Goal: Task Accomplishment & Management: Complete application form

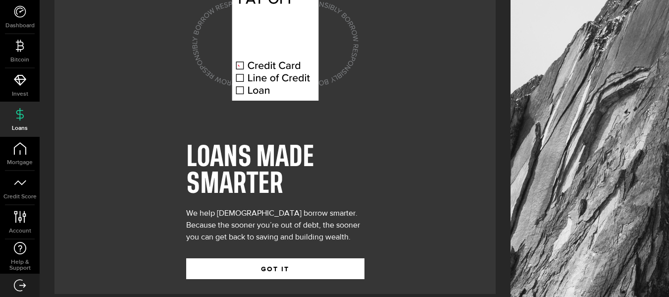
scroll to position [61, 0]
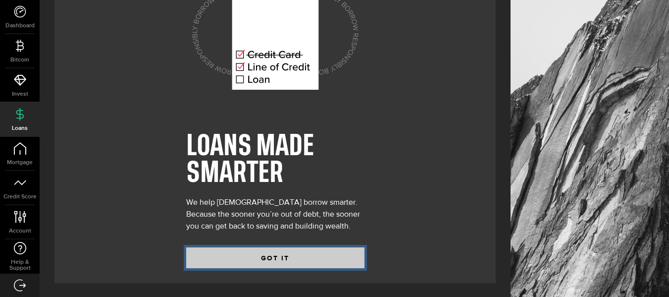
click at [314, 252] on button "GOT IT" at bounding box center [275, 257] width 178 height 21
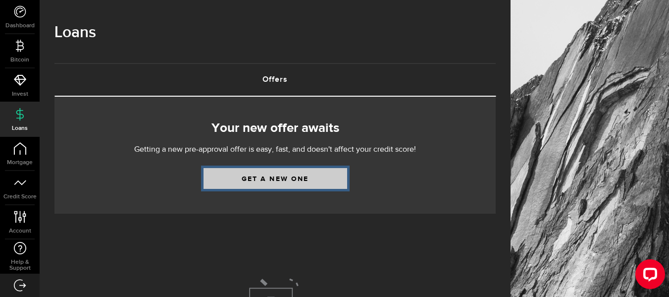
click at [300, 181] on link "Get a new one" at bounding box center [276, 178] width 144 height 21
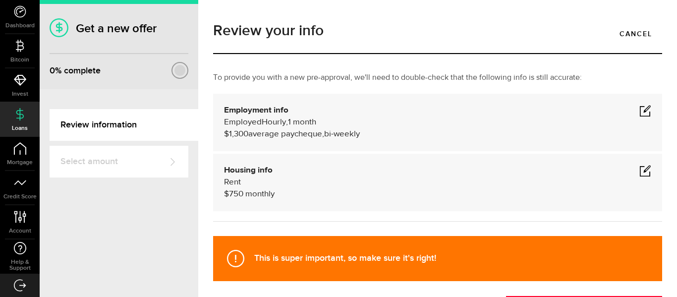
click at [639, 112] on span at bounding box center [645, 111] width 12 height 12
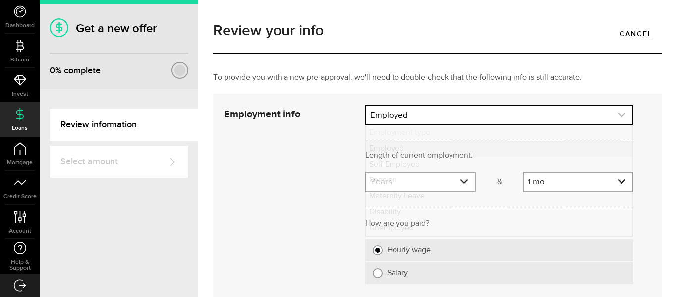
click at [505, 116] on link "expand select" at bounding box center [499, 114] width 266 height 19
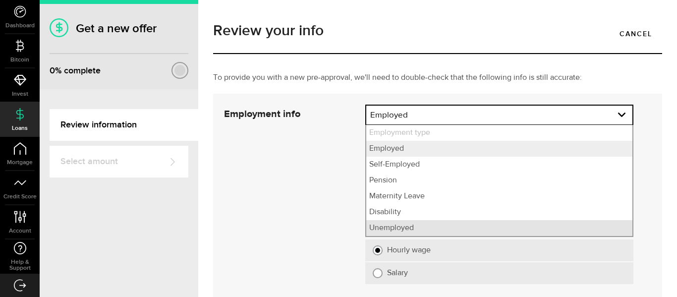
click at [417, 224] on li "Unemployed" at bounding box center [499, 228] width 266 height 16
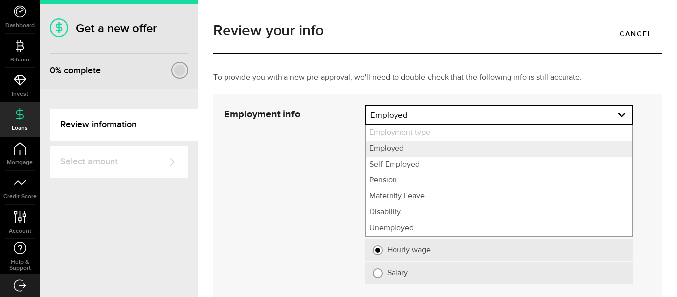
select select "Unemployed"
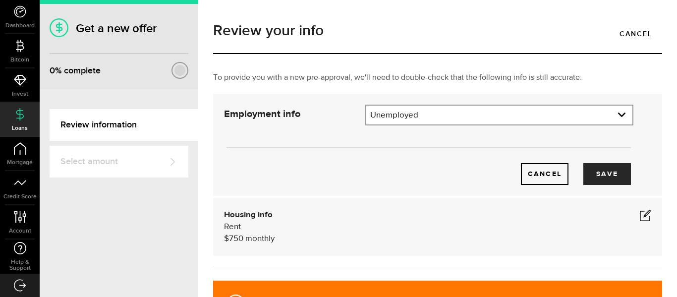
click at [639, 218] on span at bounding box center [645, 215] width 12 height 12
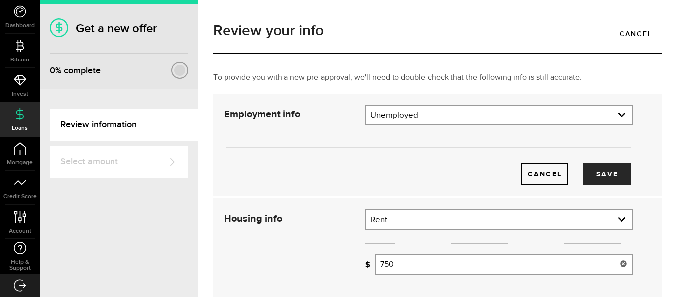
drag, startPoint x: 406, startPoint y: 263, endPoint x: 346, endPoint y: 254, distance: 60.0
click at [346, 254] on div "Housing info Residential status What's your residential status? Rent Residentia…" at bounding box center [428, 272] width 424 height 126
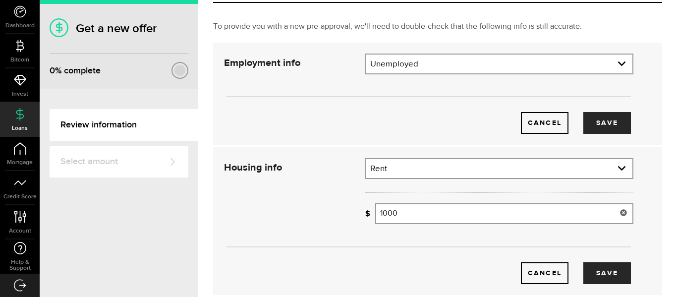
scroll to position [127, 0]
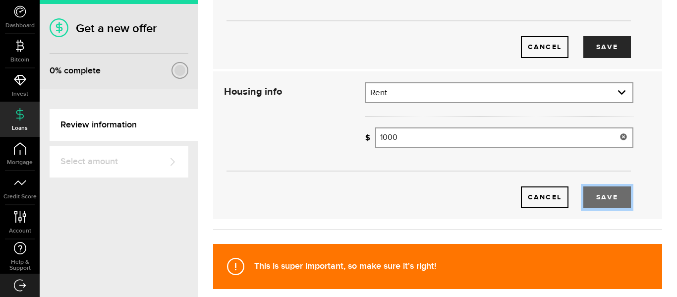
type input "1,000"
click at [599, 203] on button "Save" at bounding box center [607, 197] width 48 height 22
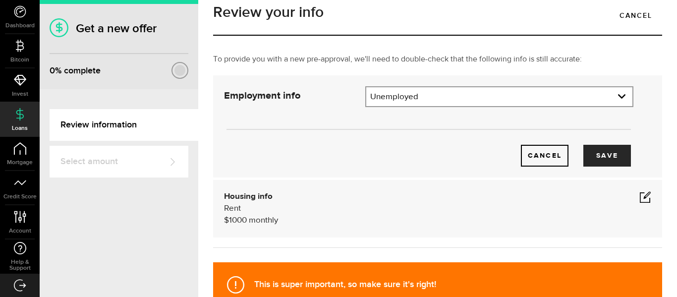
scroll to position [12, 0]
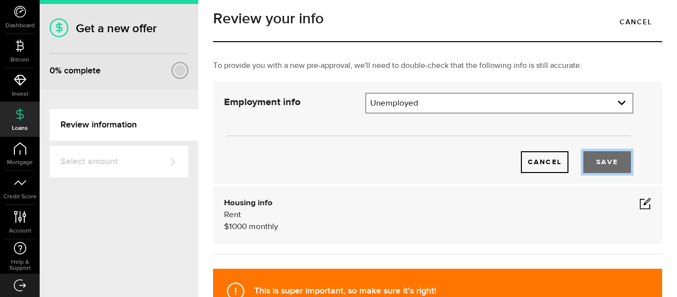
click at [599, 165] on button "Save" at bounding box center [607, 162] width 48 height 22
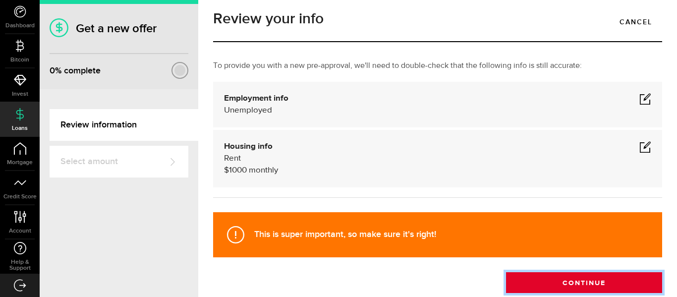
click at [612, 281] on button "Continue" at bounding box center [584, 282] width 156 height 21
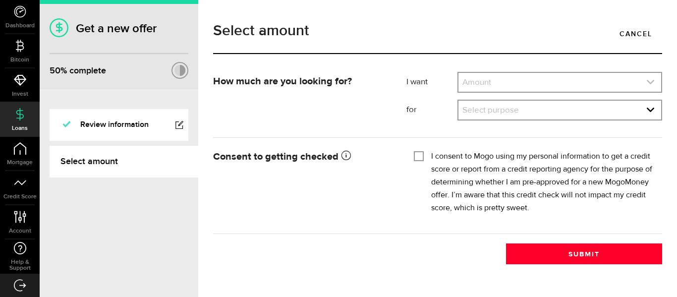
click at [590, 86] on link "expand select" at bounding box center [559, 82] width 203 height 19
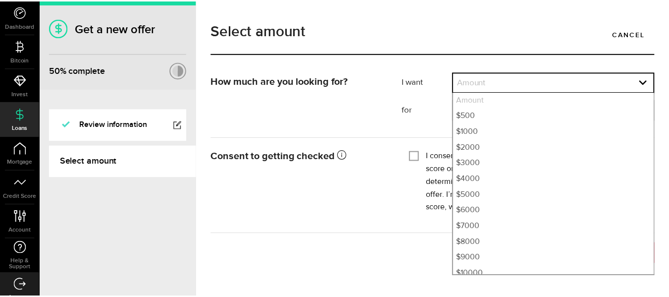
scroll to position [118, 0]
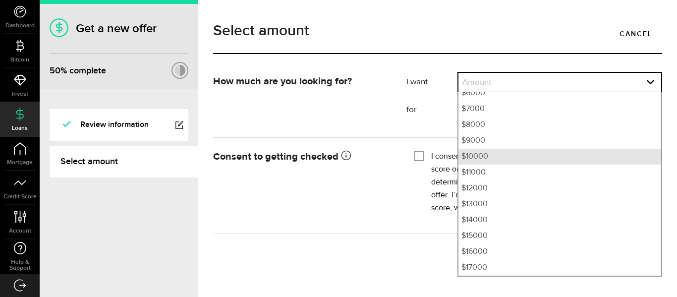
click at [511, 156] on li "$10000" at bounding box center [559, 157] width 203 height 16
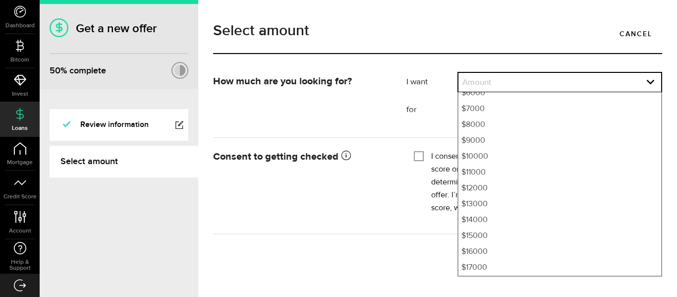
select select "10000"
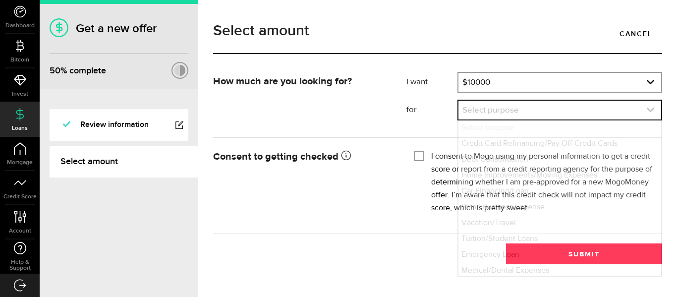
click at [538, 113] on link "expand select" at bounding box center [559, 110] width 203 height 19
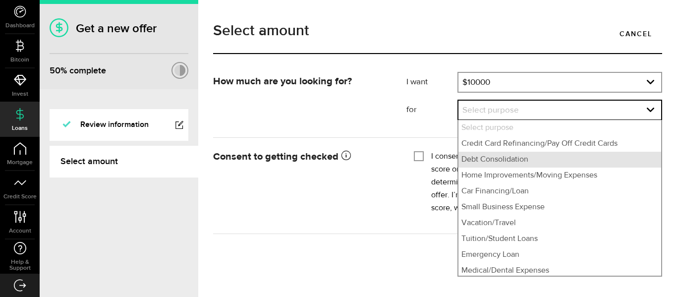
click at [538, 161] on li "Debt Consolidation" at bounding box center [559, 160] width 203 height 16
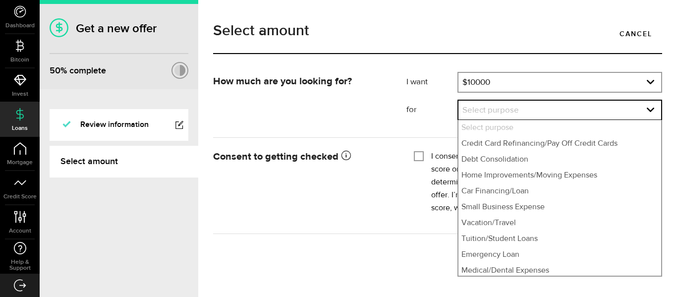
select select "Debt Consolidation"
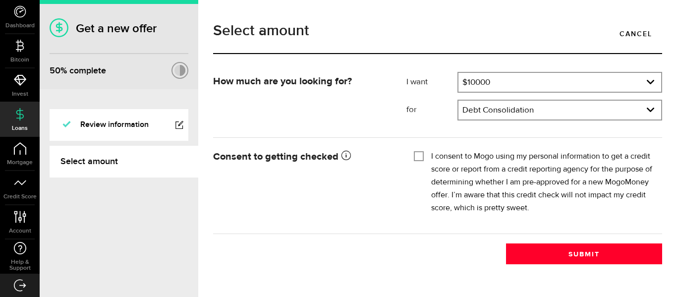
click at [422, 157] on input "I consent to Mogo using my personal information to get a credit score or report…" at bounding box center [419, 155] width 10 height 10
checkbox input "true"
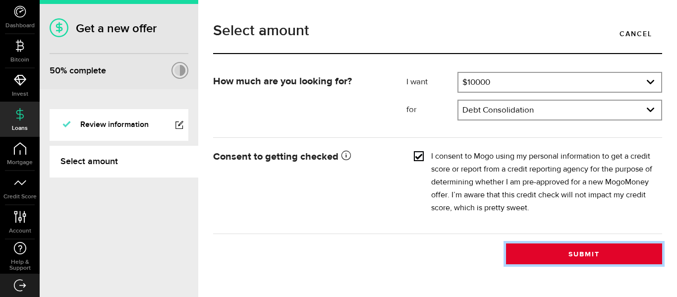
click at [595, 250] on button "Submit" at bounding box center [584, 253] width 156 height 21
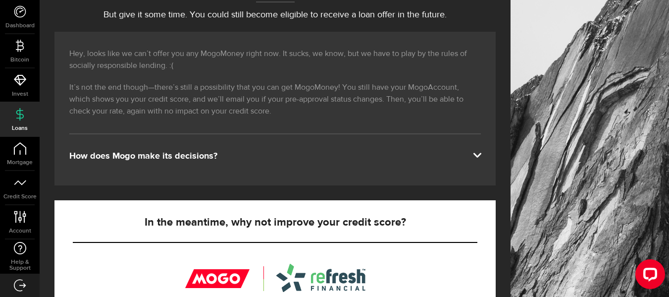
scroll to position [158, 0]
